Goal: Task Accomplishment & Management: Use online tool/utility

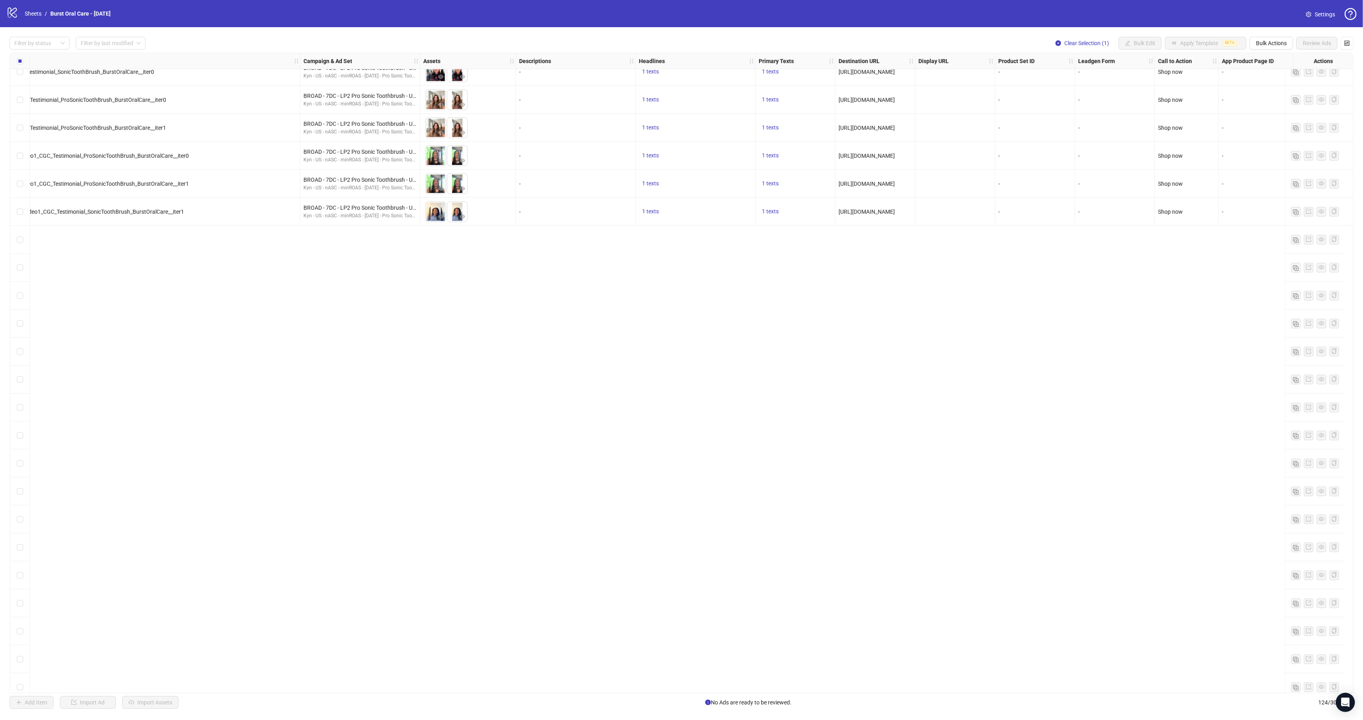
scroll to position [0, 149]
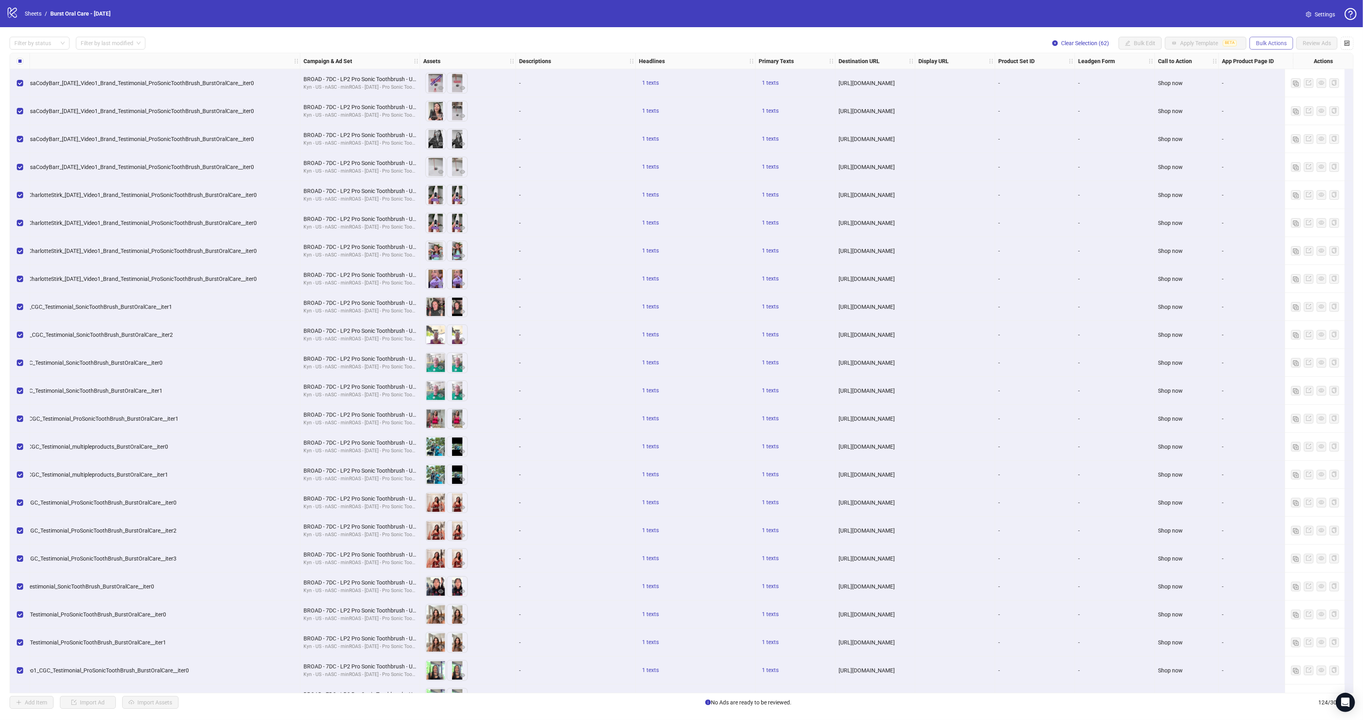
click at [1264, 45] on span "Bulk Actions" at bounding box center [1271, 43] width 31 height 6
click at [1279, 84] on span "Duplicate with assets" at bounding box center [1282, 85] width 55 height 9
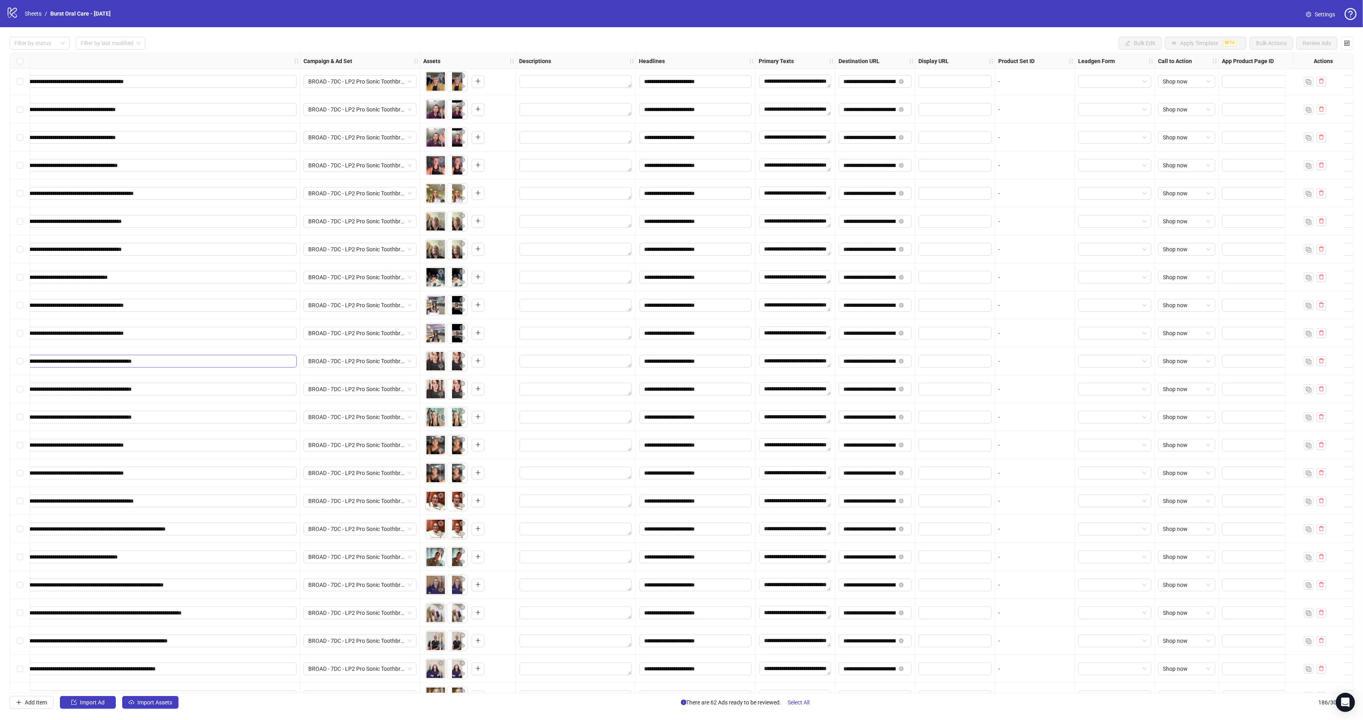
scroll to position [4581, 149]
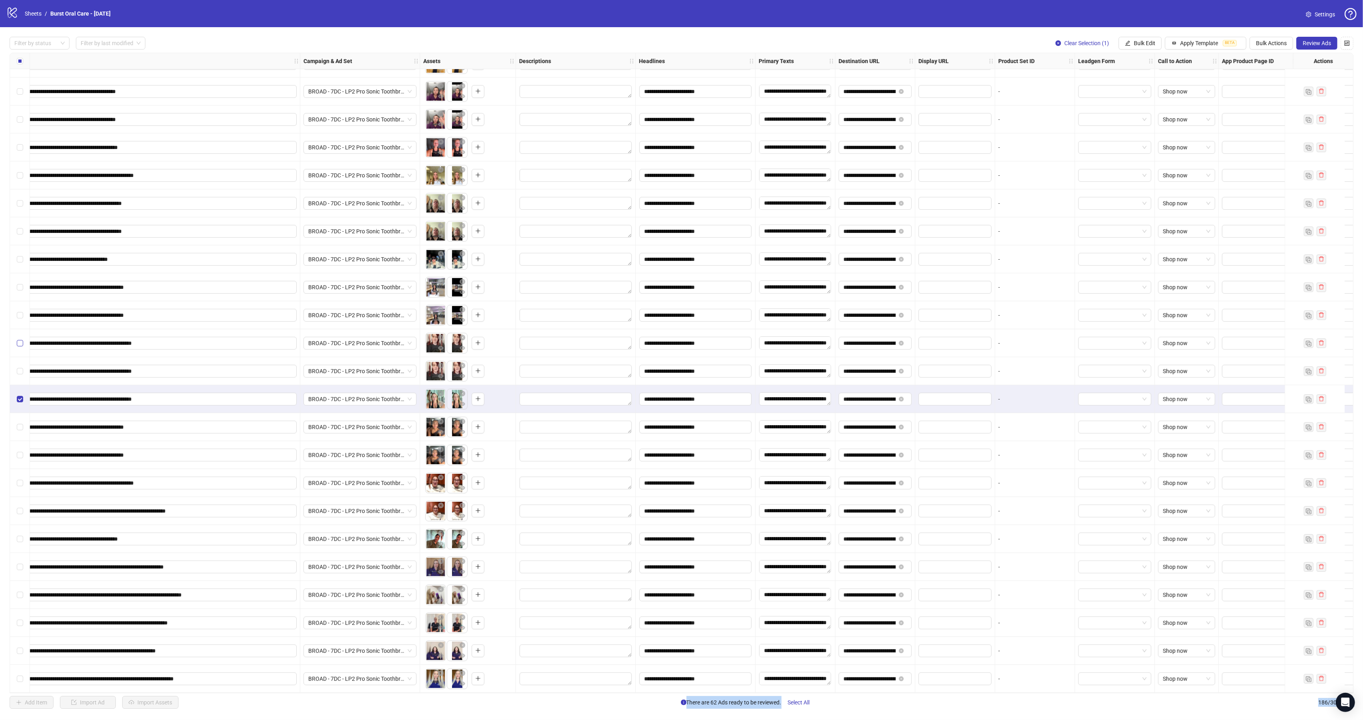
click at [21, 344] on label "Select row 174" at bounding box center [20, 343] width 6 height 9
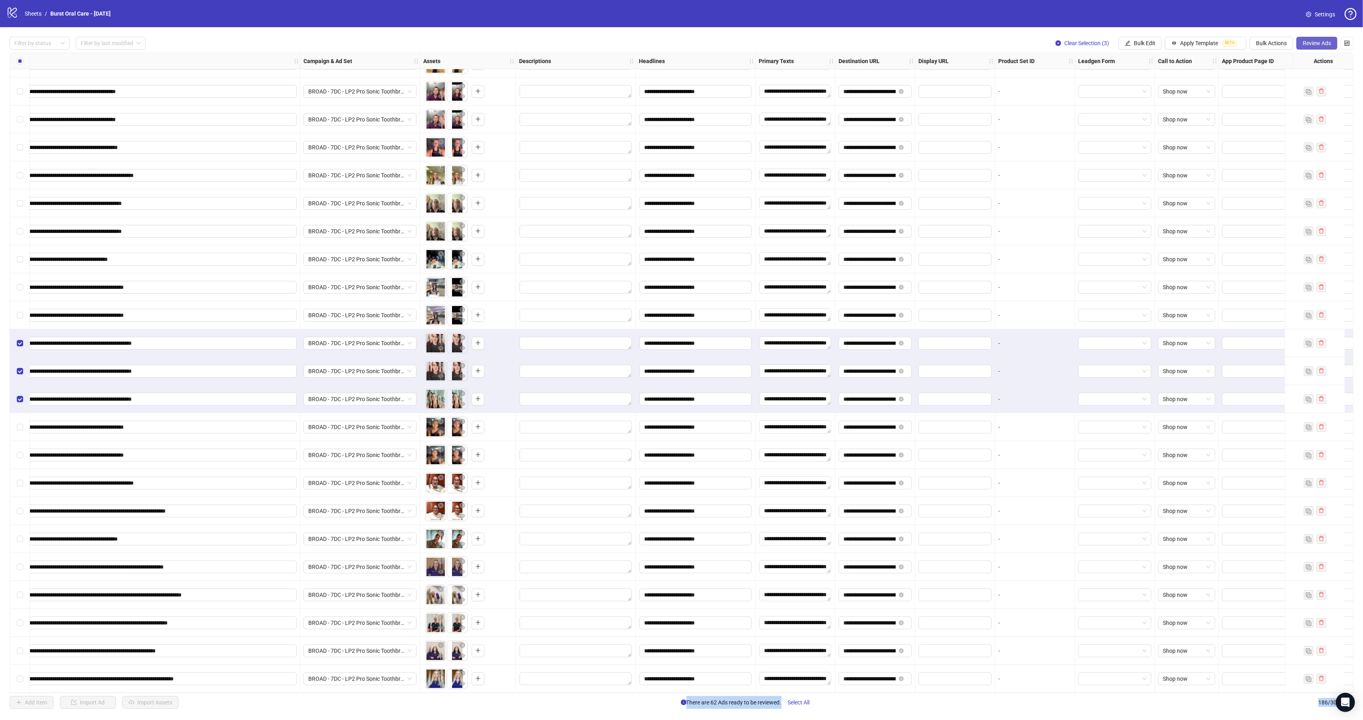
click at [1323, 45] on span "Review Ads" at bounding box center [1317, 43] width 28 height 6
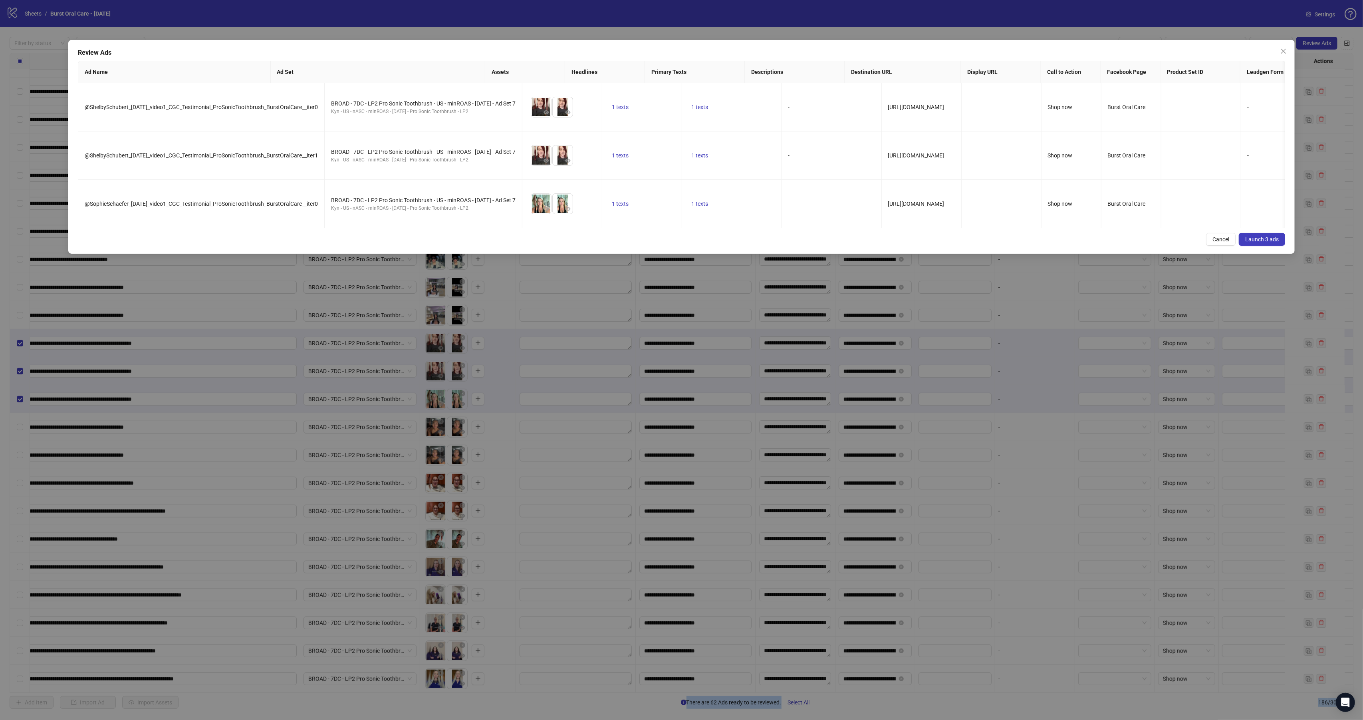
click at [1262, 242] on span "Launch 3 ads" at bounding box center [1263, 239] width 34 height 6
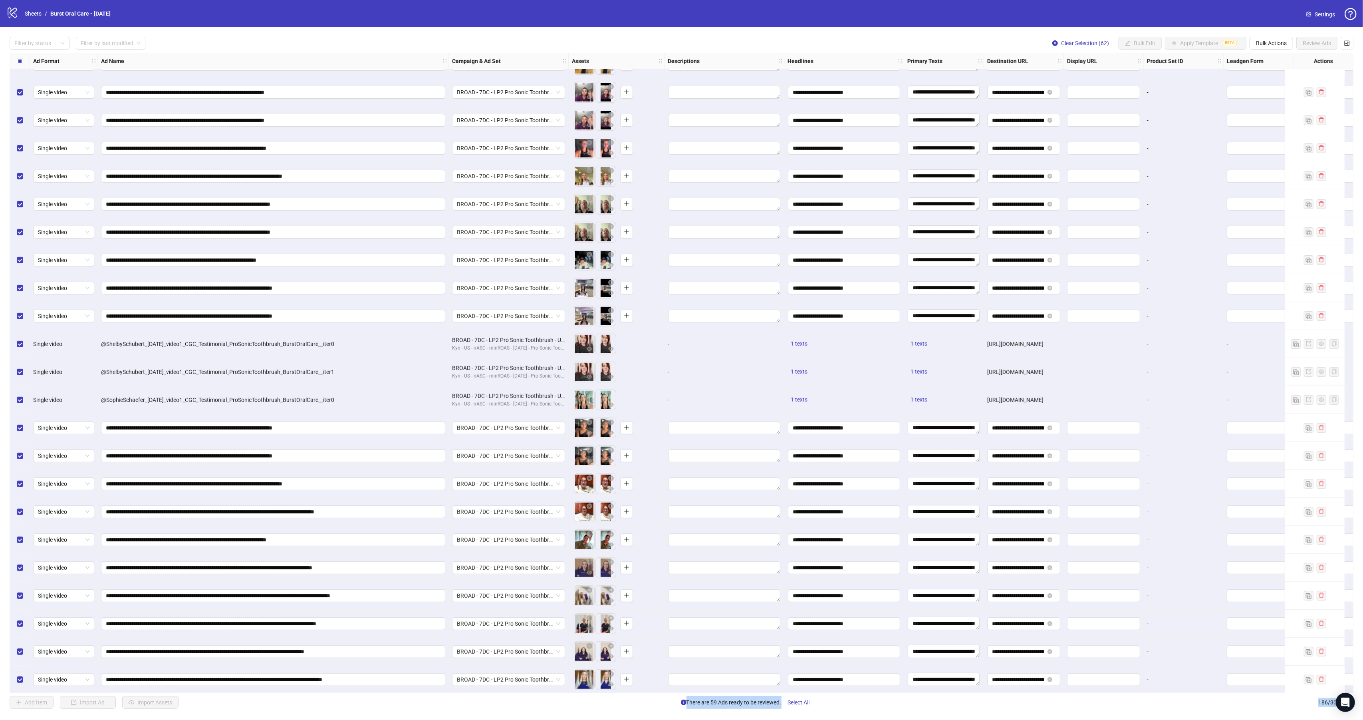
scroll to position [4562, 0]
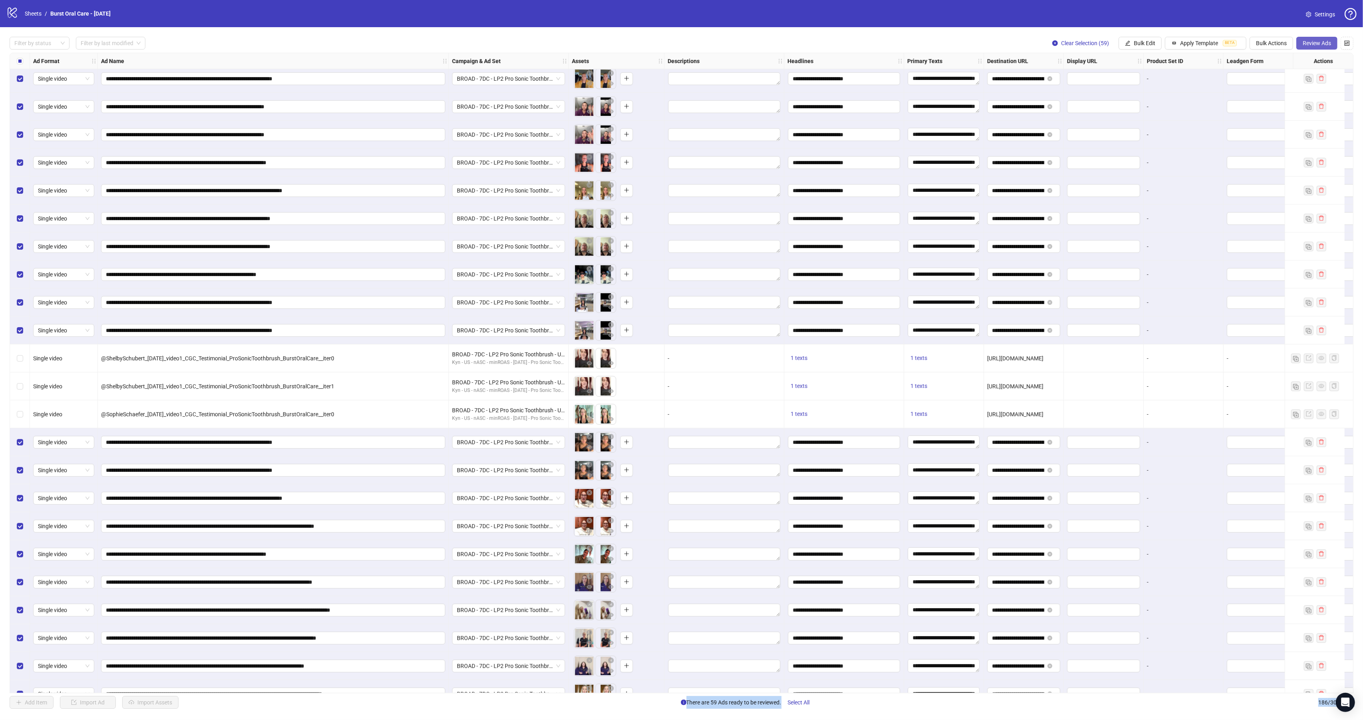
click at [1313, 42] on span "Review Ads" at bounding box center [1317, 43] width 28 height 6
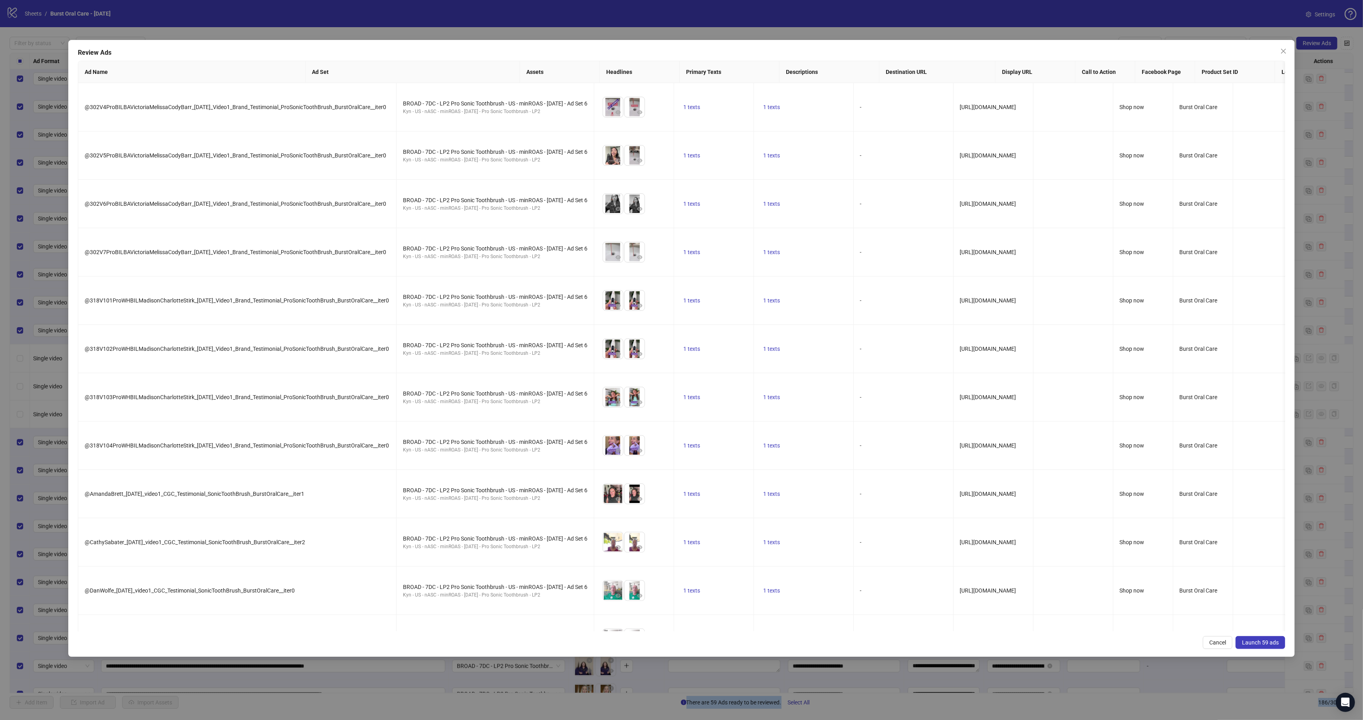
click at [1255, 640] on span "Launch 59 ads" at bounding box center [1260, 642] width 37 height 6
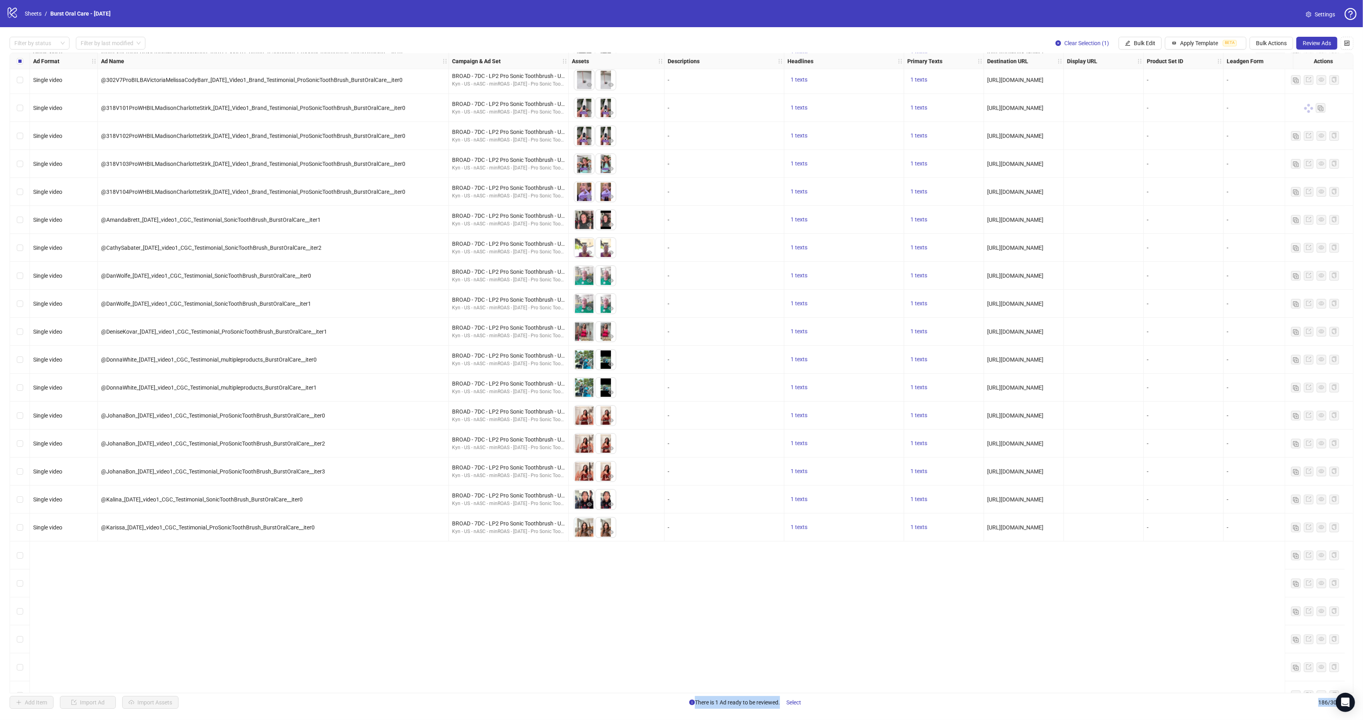
scroll to position [3351, 0]
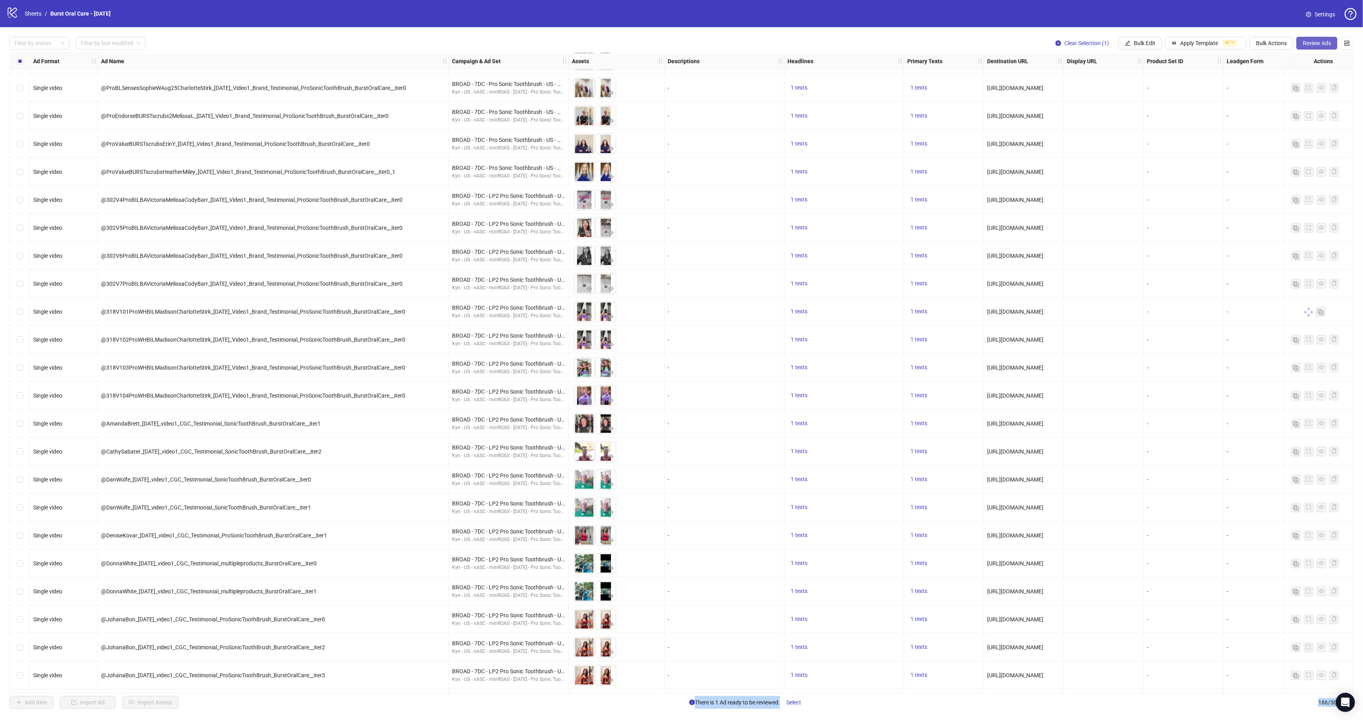
click at [1312, 44] on span "Review Ads" at bounding box center [1317, 43] width 28 height 6
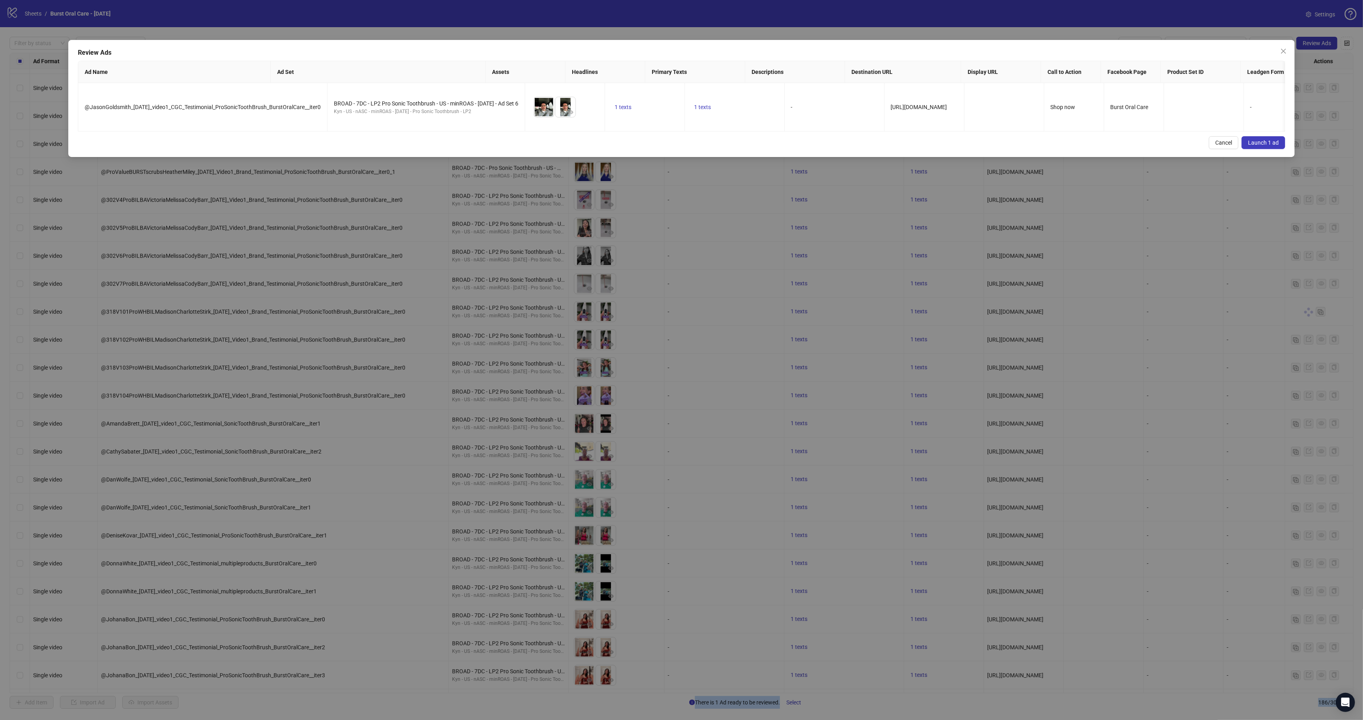
click at [1261, 146] on span "Launch 1 ad" at bounding box center [1263, 142] width 31 height 6
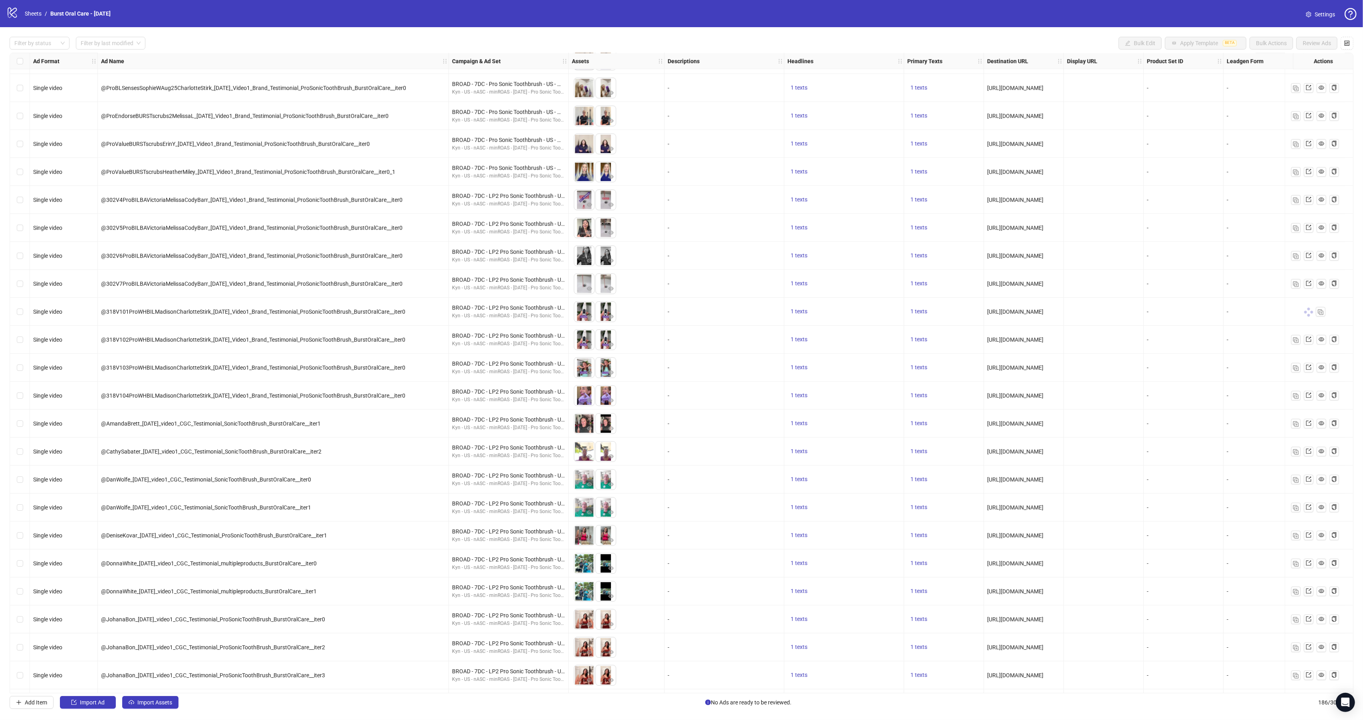
click at [1184, 318] on div "-" at bounding box center [1184, 312] width 80 height 28
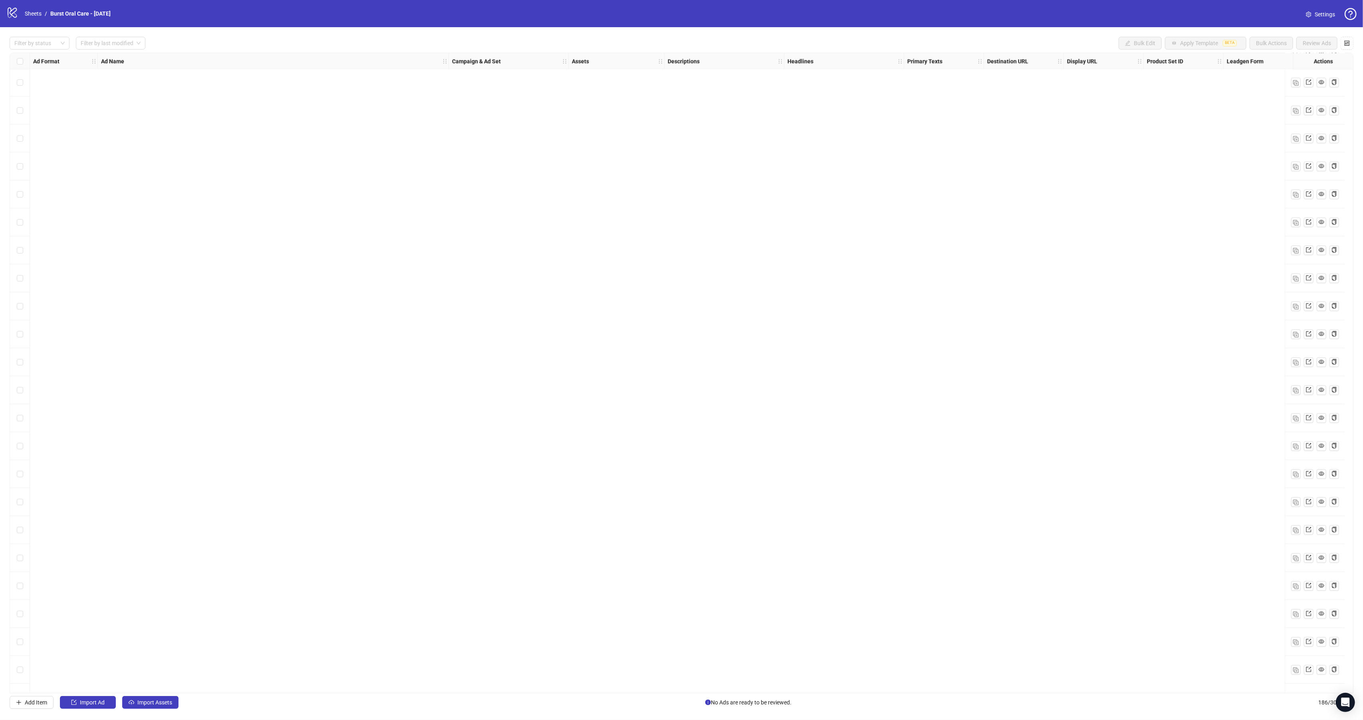
scroll to position [3386, 0]
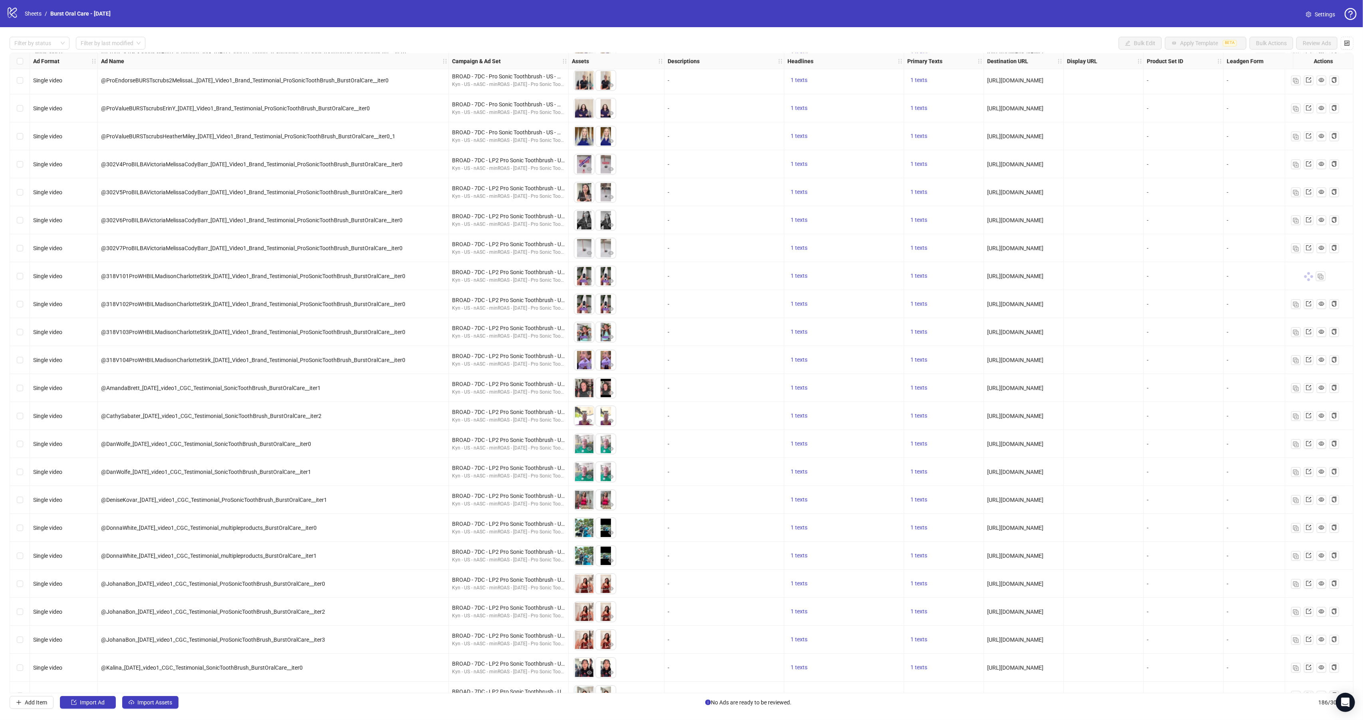
click at [1308, 278] on span at bounding box center [1308, 275] width 11 height 11
click at [1308, 278] on icon at bounding box center [1306, 276] width 4 height 4
click at [1308, 278] on icon at bounding box center [1309, 280] width 4 height 4
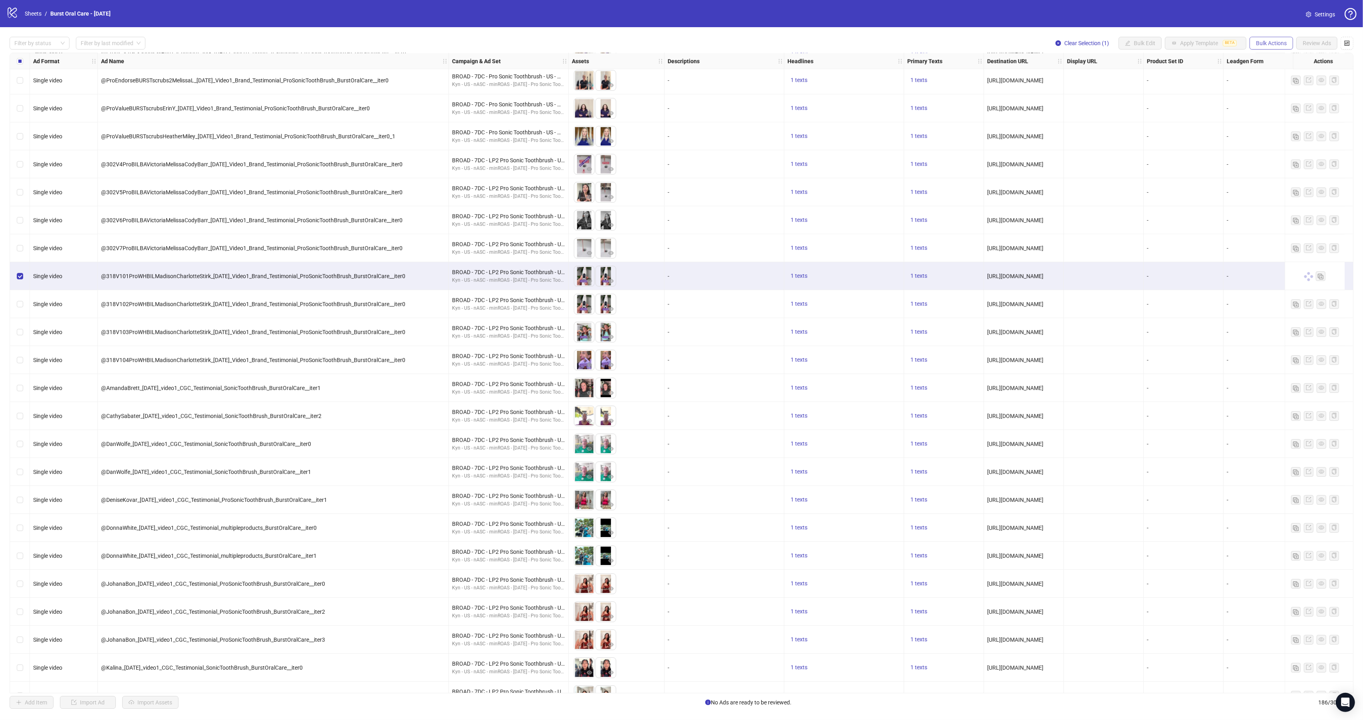
click at [1284, 44] on span "Bulk Actions" at bounding box center [1271, 43] width 31 height 6
click at [1227, 270] on div "-" at bounding box center [1264, 276] width 80 height 28
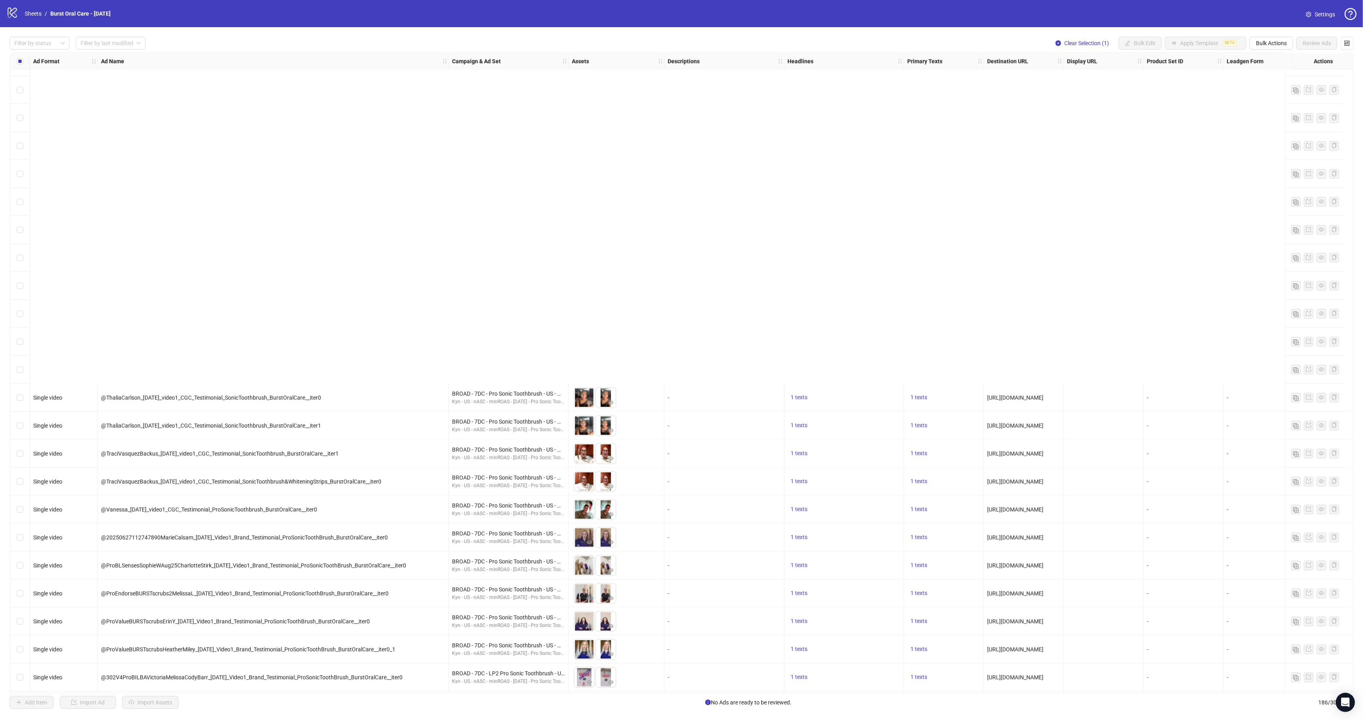
scroll to position [3235, 0]
